Goal: Task Accomplishment & Management: Use online tool/utility

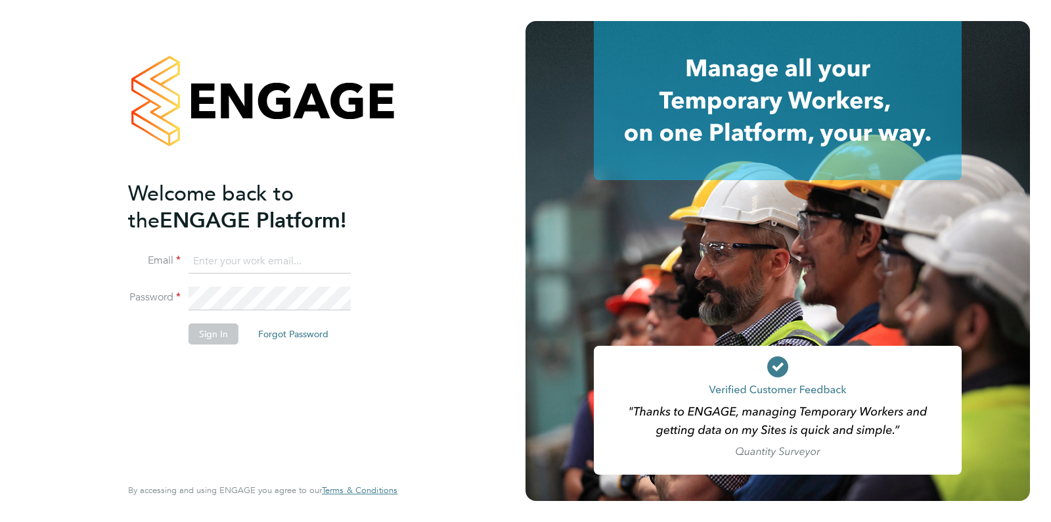
type input "[EMAIL_ADDRESS][DOMAIN_NAME]"
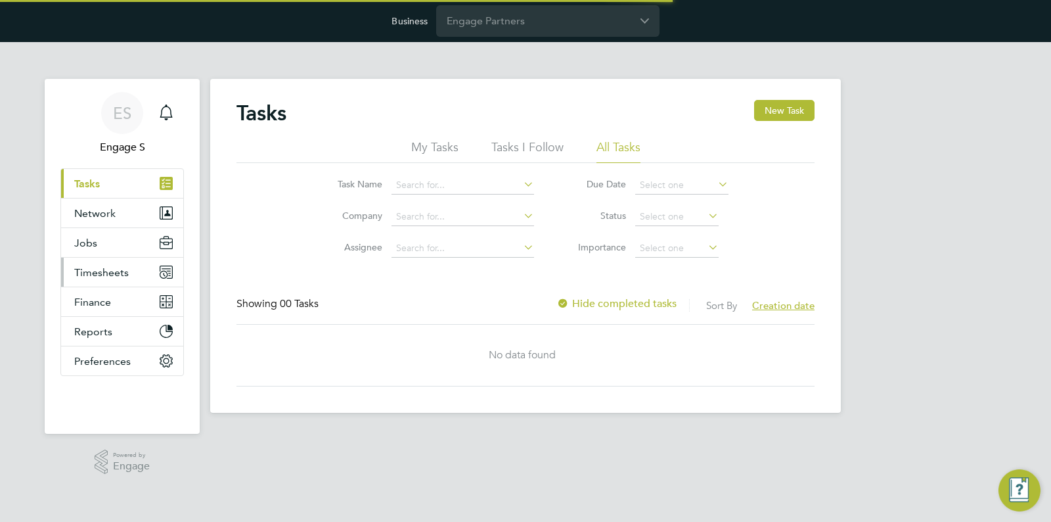
click at [146, 273] on button "Timesheets" at bounding box center [122, 272] width 122 height 29
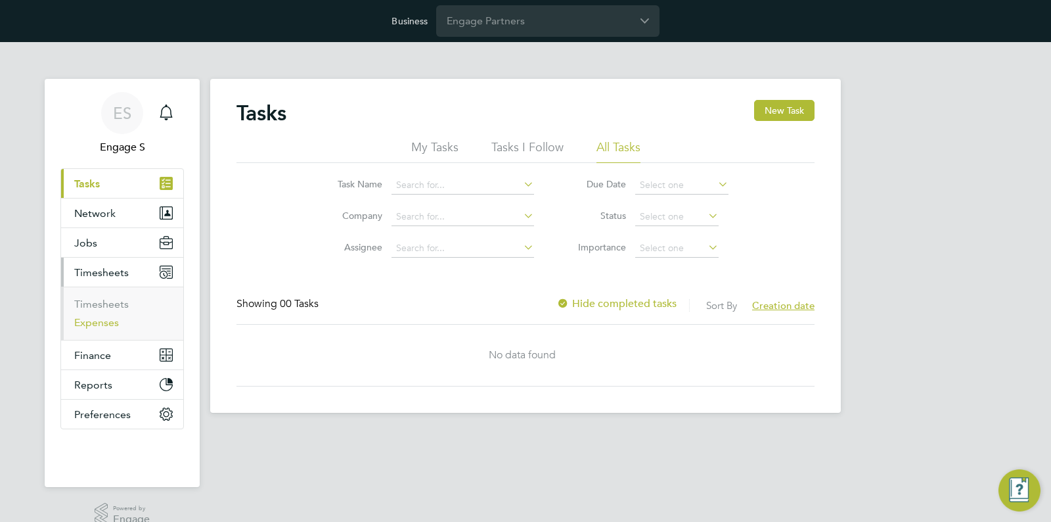
click at [115, 323] on link "Expenses" at bounding box center [96, 322] width 45 height 12
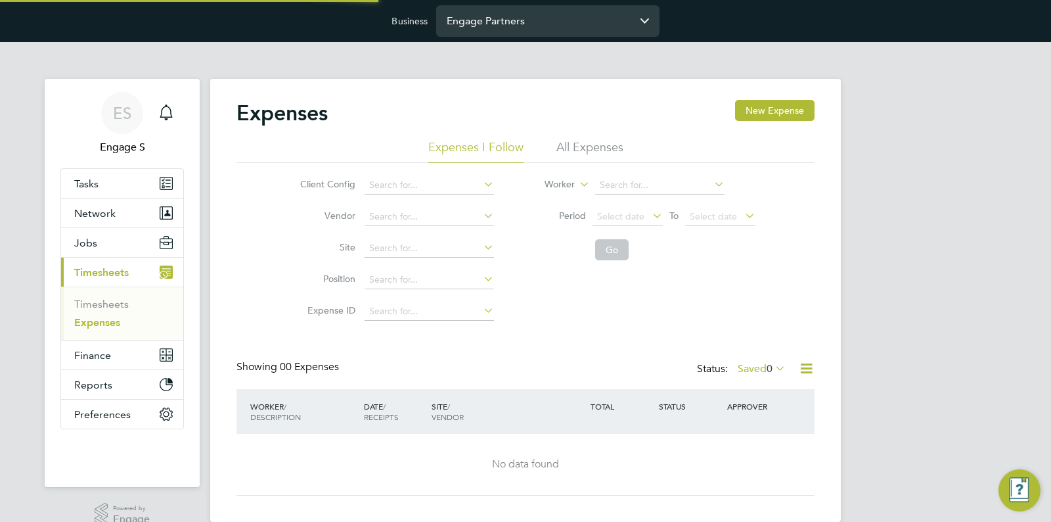
click at [556, 23] on input "Engage Partners" at bounding box center [547, 20] width 223 height 31
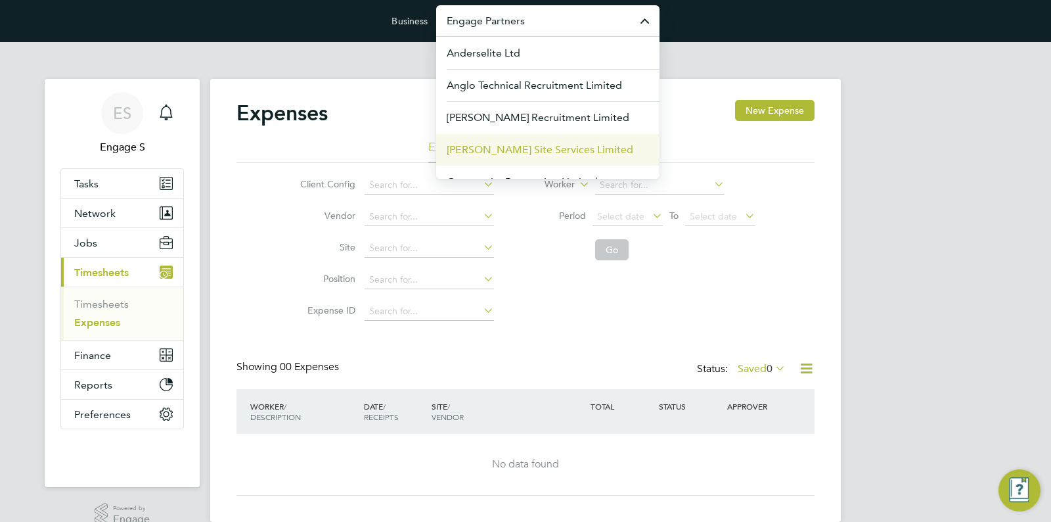
click at [555, 148] on span "[PERSON_NAME] Site Services Limited" at bounding box center [540, 150] width 187 height 16
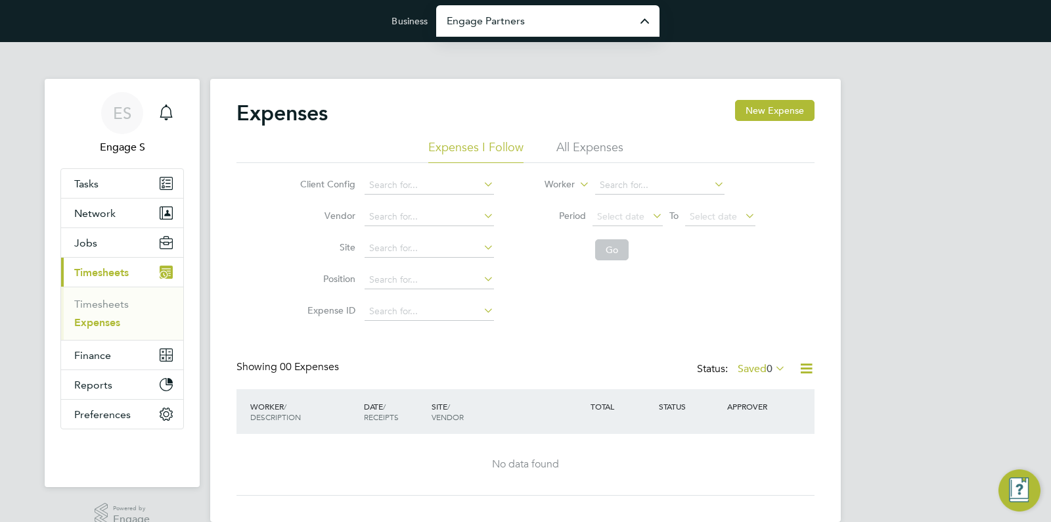
type input "[PERSON_NAME] Site Services Limited"
